Goal: Transaction & Acquisition: Purchase product/service

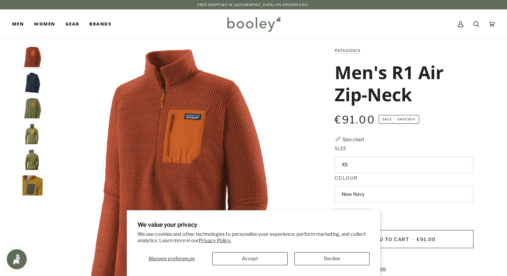
click at [445, 121] on div "€91.00 Sale • Save 30%" at bounding box center [403, 119] width 139 height 15
click at [313, 261] on button "Decline" at bounding box center [331, 258] width 75 height 13
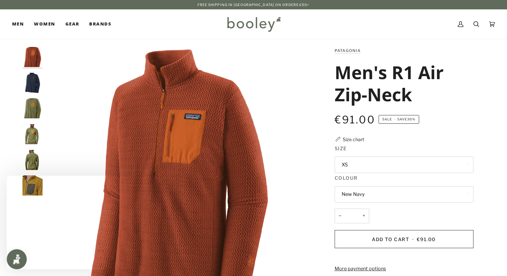
click at [375, 194] on button "New Navy" at bounding box center [403, 194] width 139 height 16
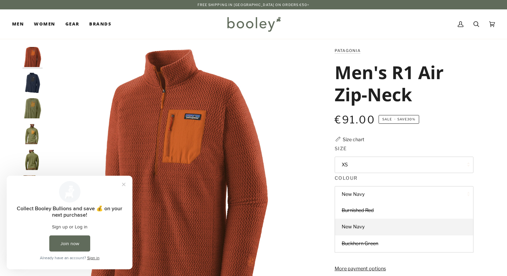
click at [427, 137] on div "Patagonia Men's R1 Air Zip-Neck €91.00 Sale • Save 30% Size chart Size XS XS" at bounding box center [397, 228] width 151 height 362
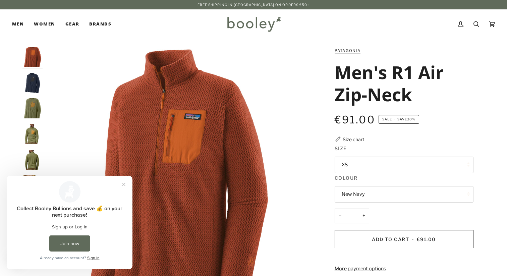
click at [415, 163] on button "XS" at bounding box center [403, 165] width 139 height 16
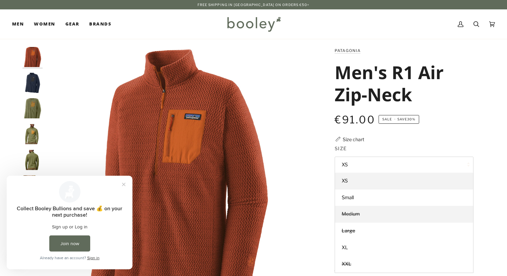
click at [364, 216] on link "Medium" at bounding box center [404, 214] width 138 height 17
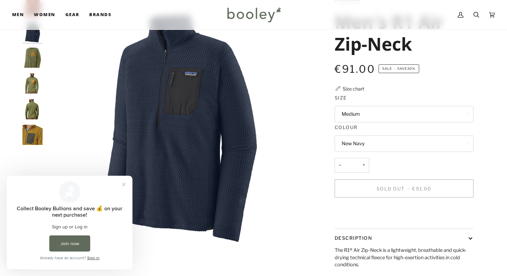
scroll to position [59, 0]
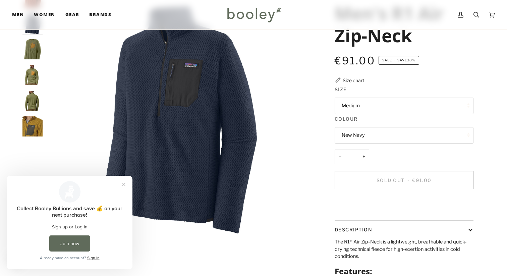
click at [377, 135] on button "New Navy" at bounding box center [403, 135] width 139 height 16
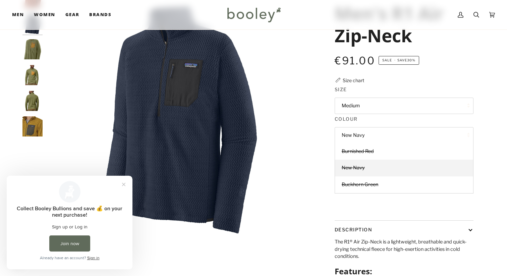
click at [368, 133] on button "New Navy" at bounding box center [403, 135] width 139 height 16
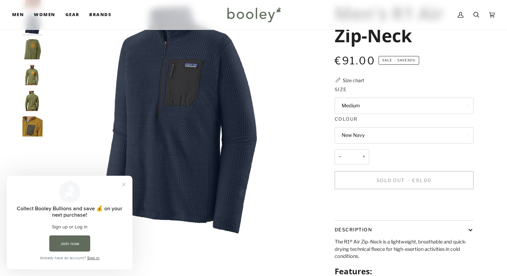
click at [379, 139] on button "New Navy" at bounding box center [403, 135] width 139 height 16
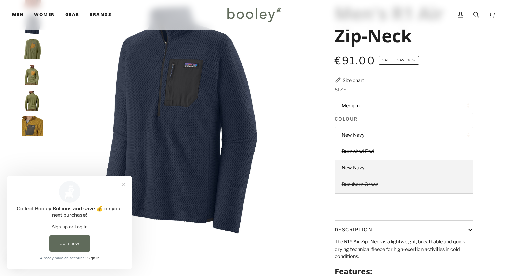
scroll to position [49, 0]
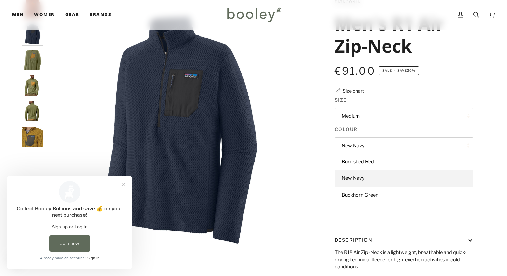
click at [464, 80] on div "€91.00 Sale • Save 30%" at bounding box center [403, 75] width 139 height 24
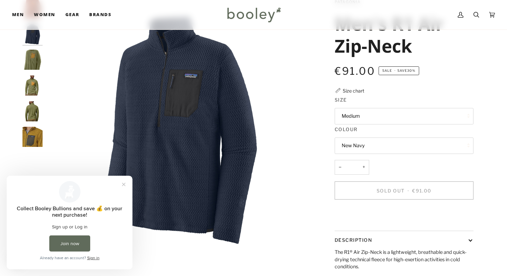
click at [395, 115] on button "Medium" at bounding box center [403, 116] width 139 height 16
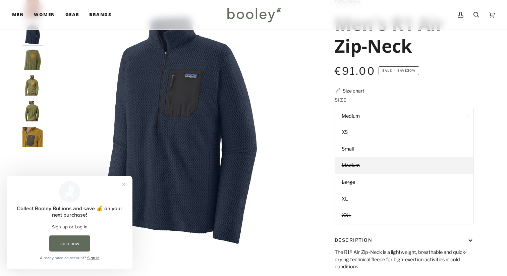
click at [432, 89] on div "Patagonia Men's R1 Air Zip-Neck €91.00 Sale • Save 30% Size chart Size Medium X…" at bounding box center [397, 179] width 151 height 362
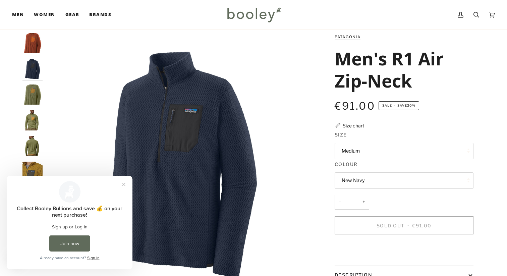
scroll to position [0, 0]
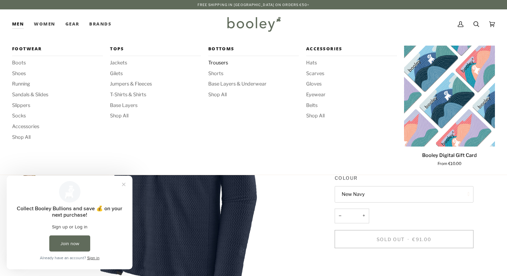
click at [221, 64] on span "Trousers" at bounding box center [253, 62] width 91 height 7
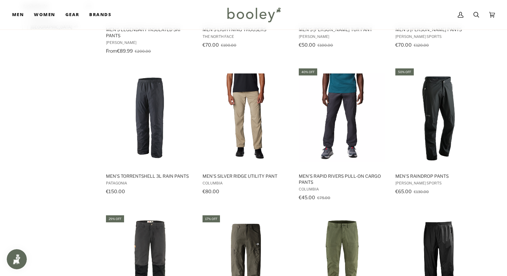
scroll to position [492, 0]
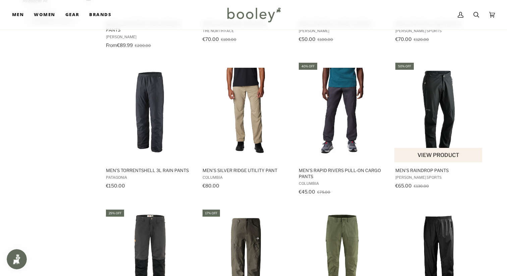
click at [452, 117] on img "Men's Raindrop Pants" at bounding box center [438, 112] width 89 height 89
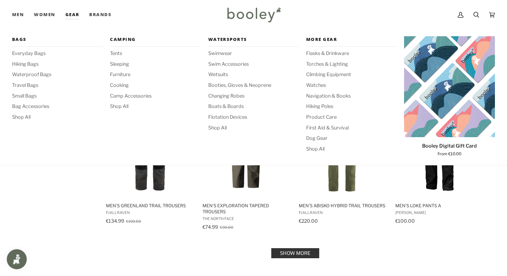
scroll to position [611, 0]
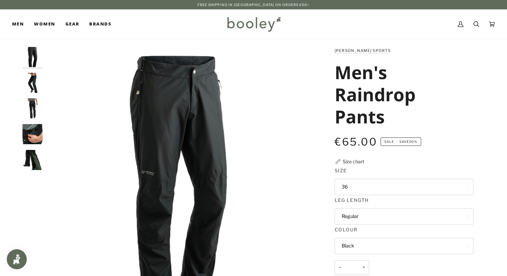
click at [374, 192] on button "36" at bounding box center [403, 187] width 139 height 16
